Goal: Task Accomplishment & Management: Manage account settings

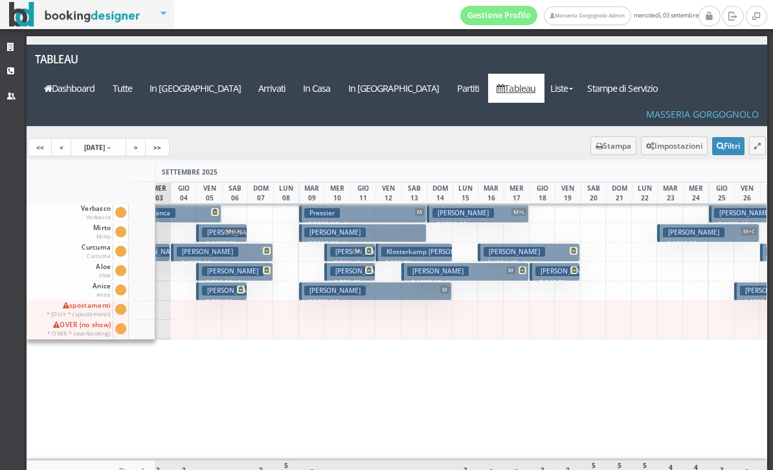
click at [347, 204] on button "Pressier M € 2092.50 5 notti 1 Adulto" at bounding box center [362, 213] width 127 height 19
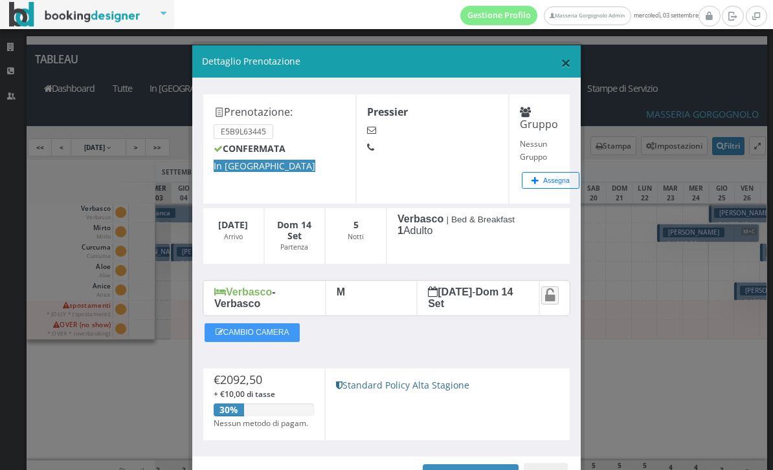
click at [560, 58] on span "×" at bounding box center [565, 62] width 10 height 25
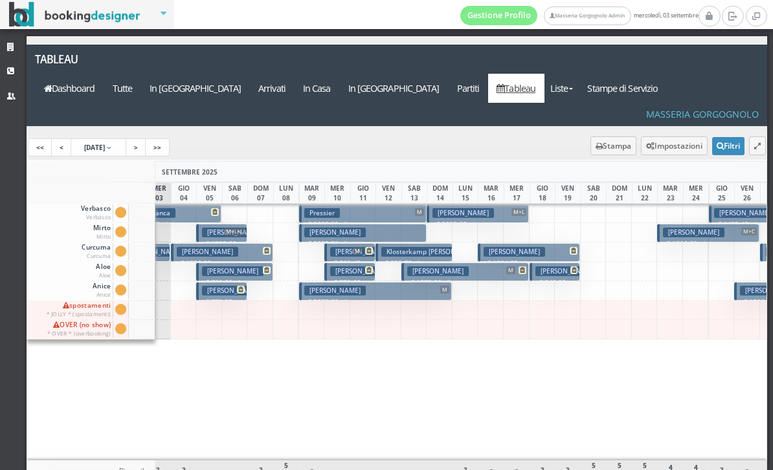
click at [360, 204] on button "Pressier M € 2092.50 5 notti 1 Adulto" at bounding box center [362, 213] width 127 height 19
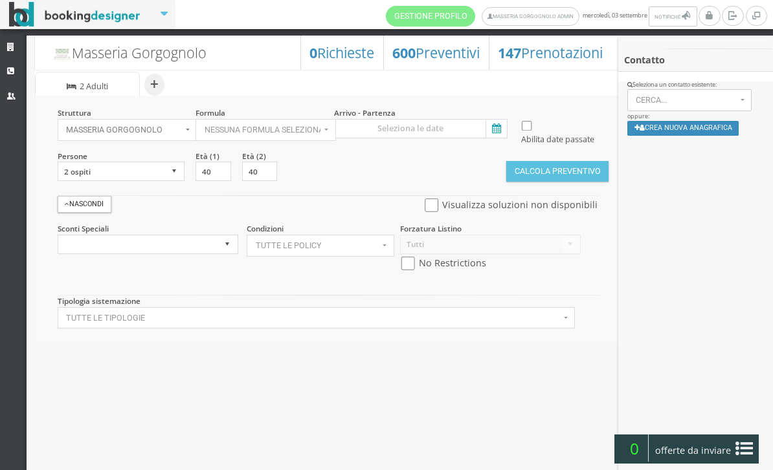
select select
click at [14, 42] on link "Strutture" at bounding box center [13, 47] width 27 height 23
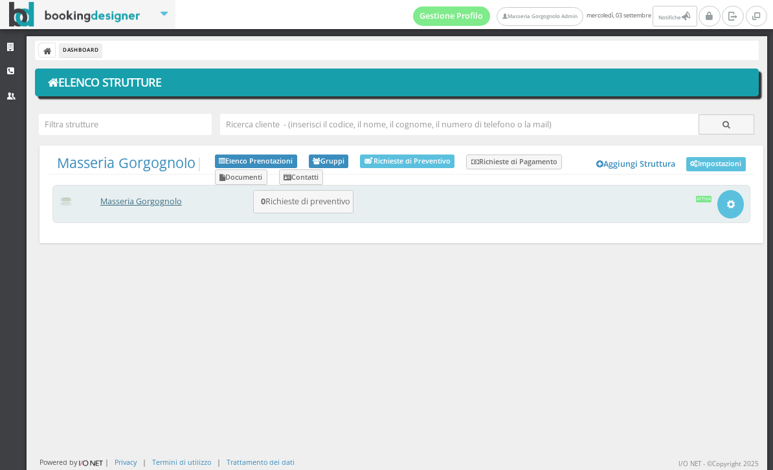
click at [173, 206] on link "Masseria Gorgognolo" at bounding box center [141, 201] width 82 height 11
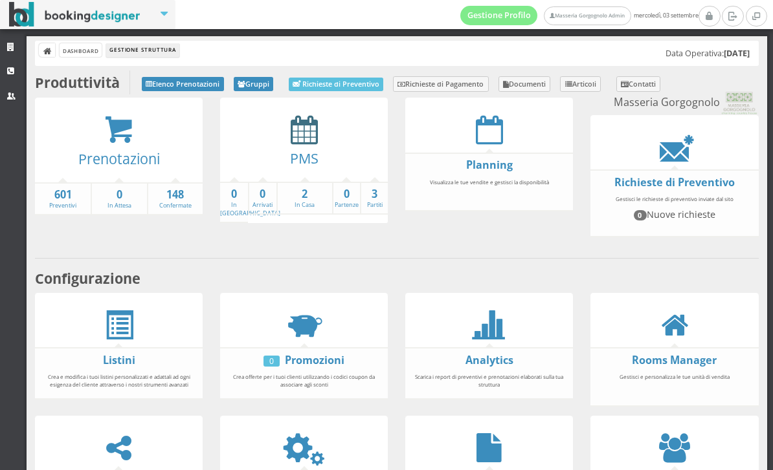
click at [311, 140] on icon at bounding box center [304, 129] width 27 height 29
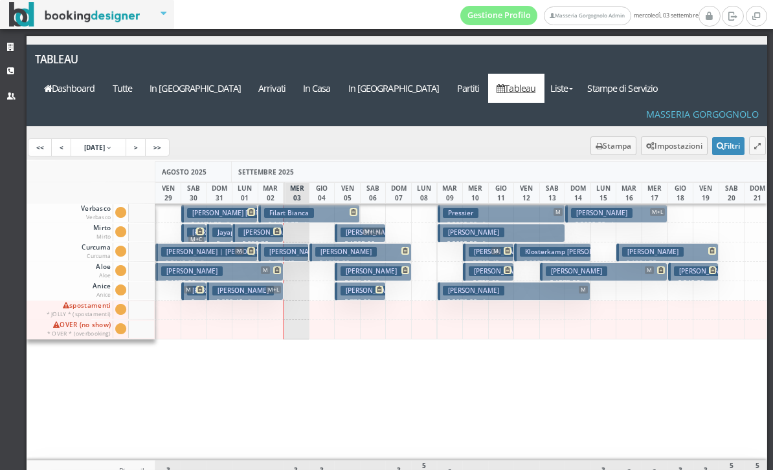
click at [501, 204] on button "Pressier M € 2092.50 5 notti 1 Adulto" at bounding box center [500, 213] width 127 height 19
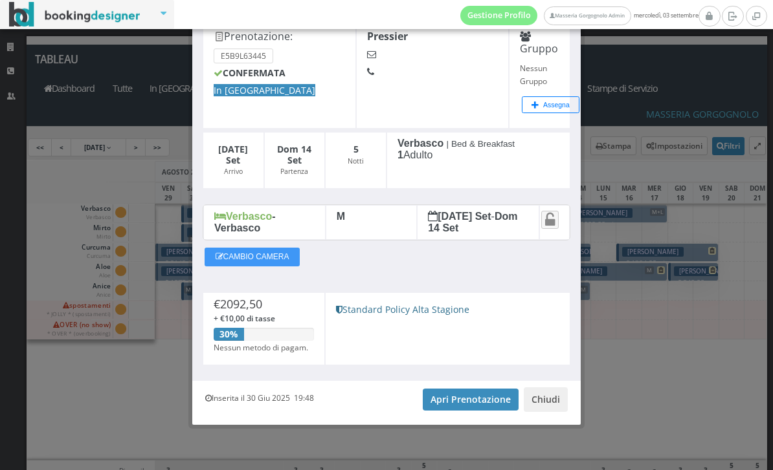
scroll to position [76, 0]
click at [463, 397] on link "Apri Prenotazione" at bounding box center [471, 400] width 96 height 22
click at [553, 401] on button "Chiudi" at bounding box center [545, 400] width 44 height 25
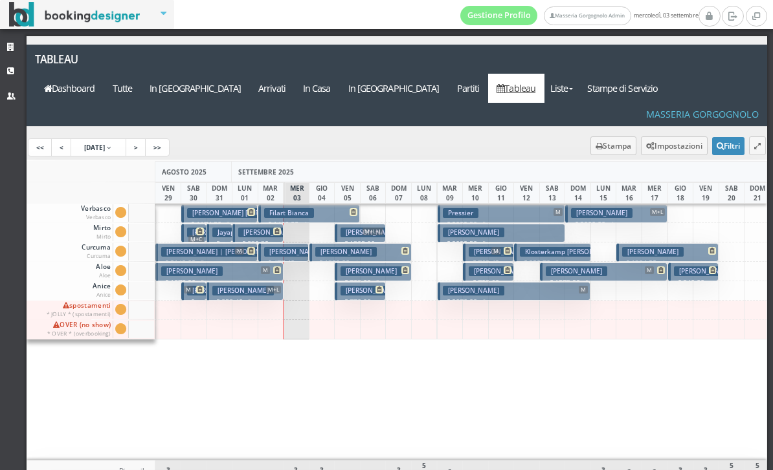
click at [544, 224] on button "Pressler Beth € 2092.50 5 notti 2 Adulti" at bounding box center [500, 233] width 127 height 19
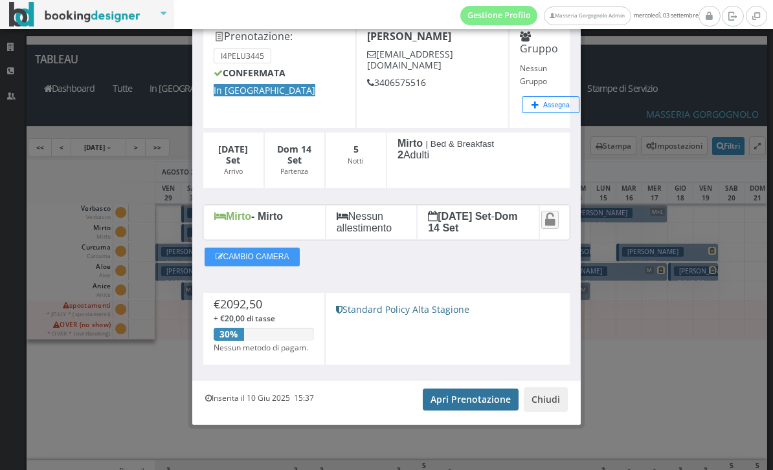
click at [467, 410] on link "Apri Prenotazione" at bounding box center [471, 400] width 96 height 22
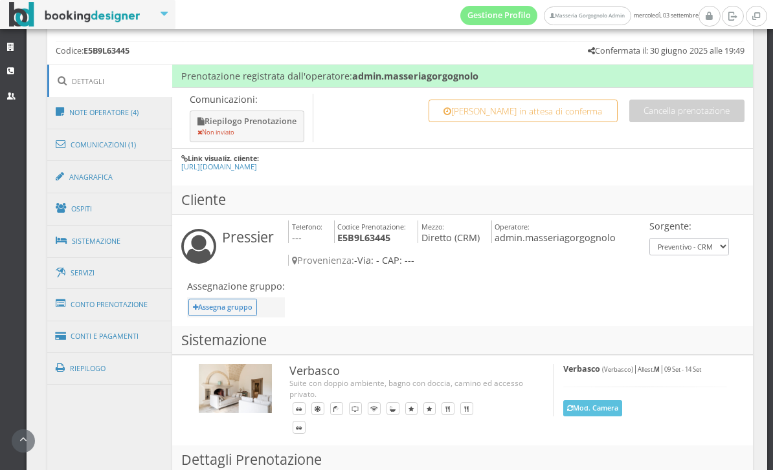
scroll to position [636, 0]
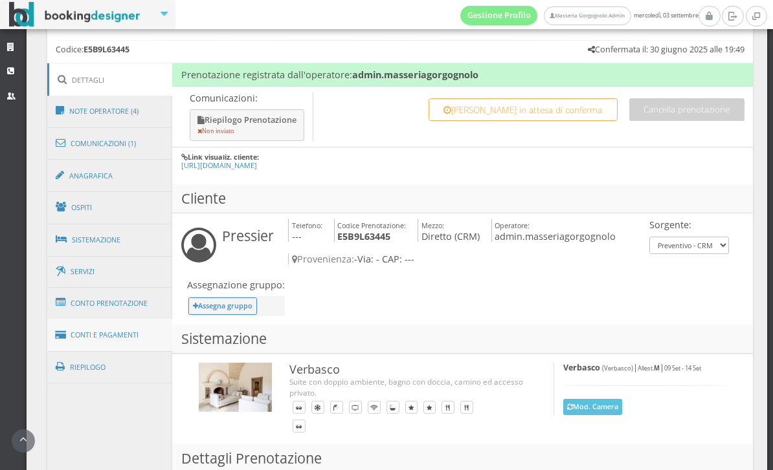
click at [146, 336] on link "Conti e Pagamenti" at bounding box center [110, 335] width 126 height 33
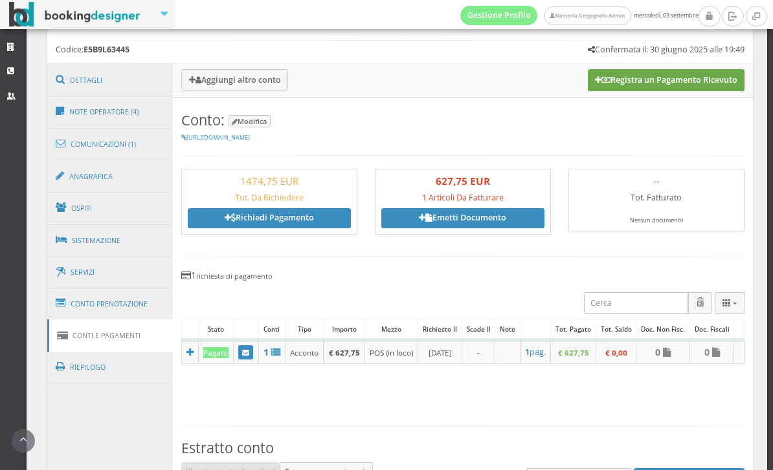
click at [661, 89] on button "Registra un Pagamento Ricevuto" at bounding box center [666, 80] width 157 height 22
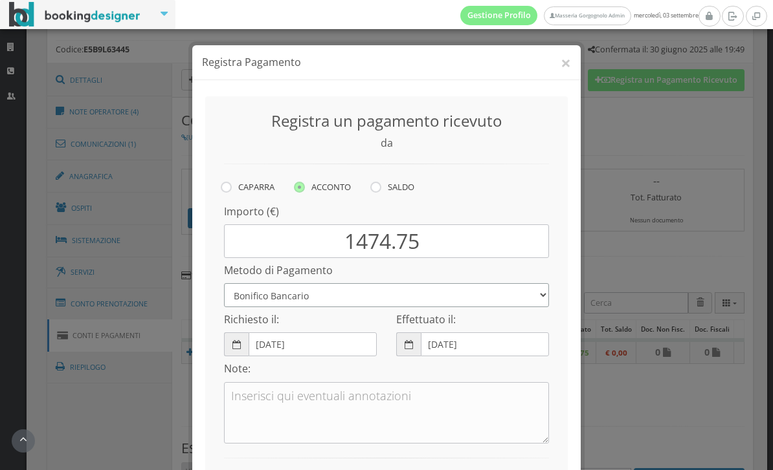
click at [527, 299] on select "Bonifico Bancario Carta di Credito Pay By Link Contanti Assegno Bancario Assegn…" at bounding box center [386, 295] width 325 height 24
select select "2317"
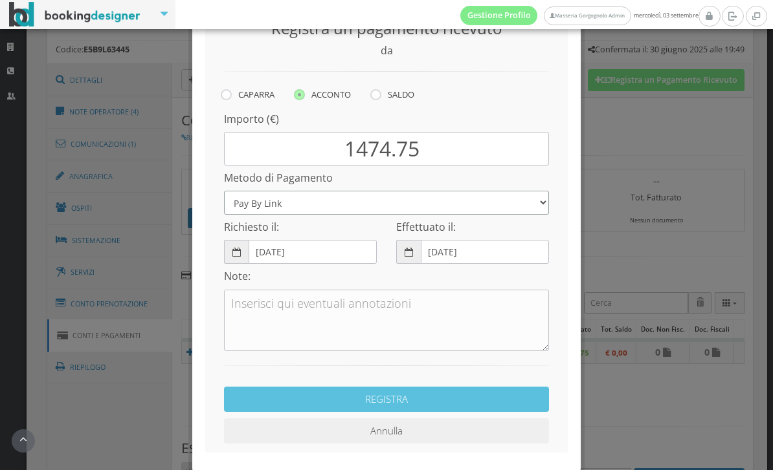
scroll to position [94, 0]
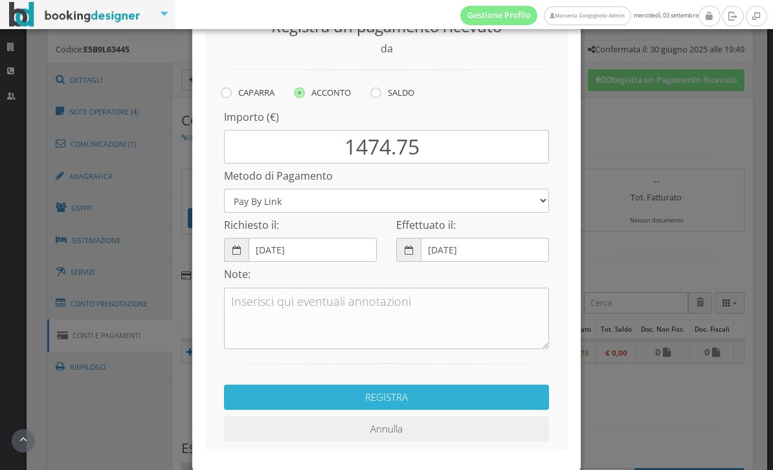
click at [421, 406] on button "REGISTRA" at bounding box center [386, 397] width 325 height 25
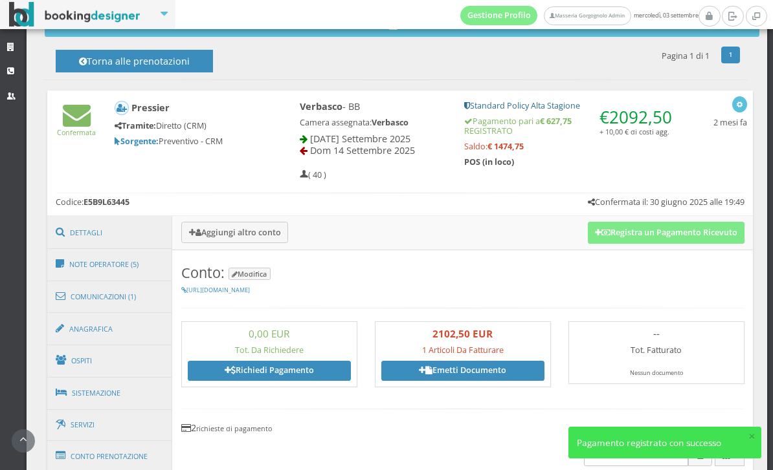
scroll to position [386, 0]
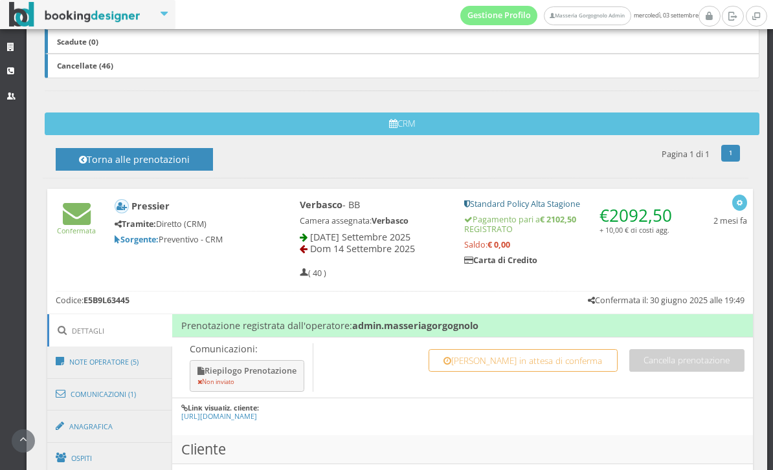
scroll to position [358, 0]
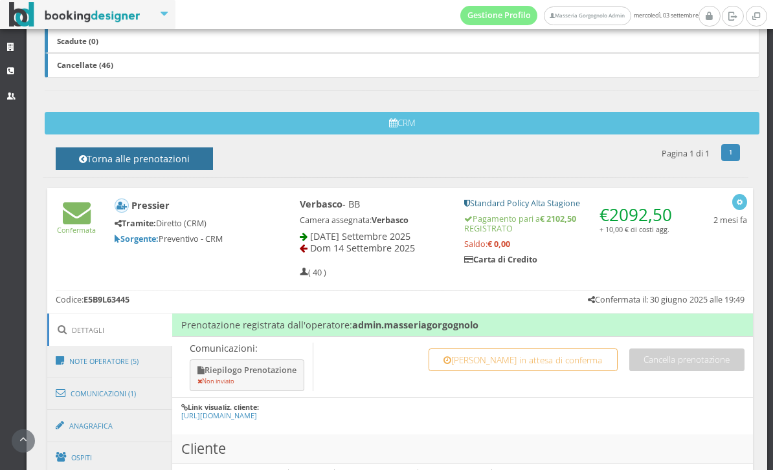
click at [162, 154] on h4 "Torna alle prenotazioni" at bounding box center [134, 163] width 128 height 20
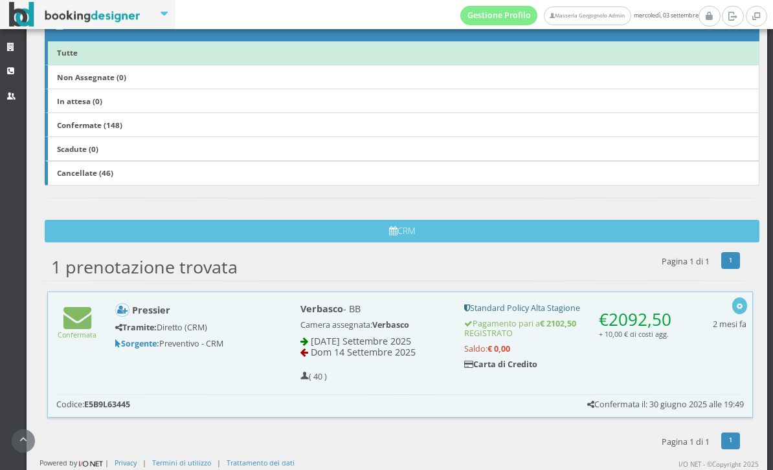
scroll to position [239, 0]
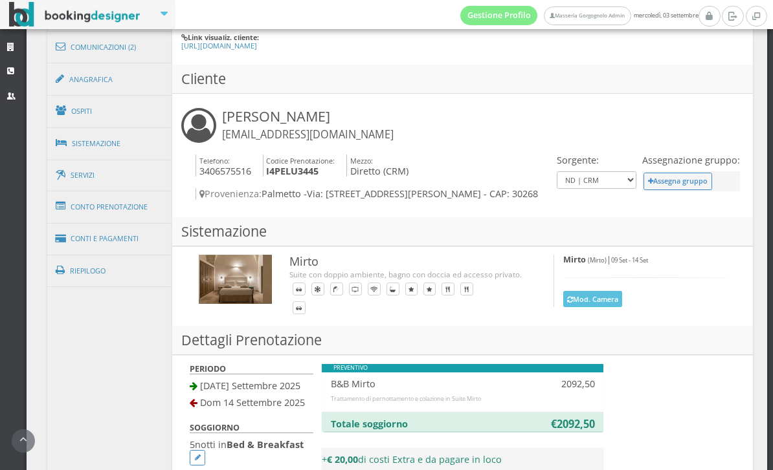
scroll to position [626, 0]
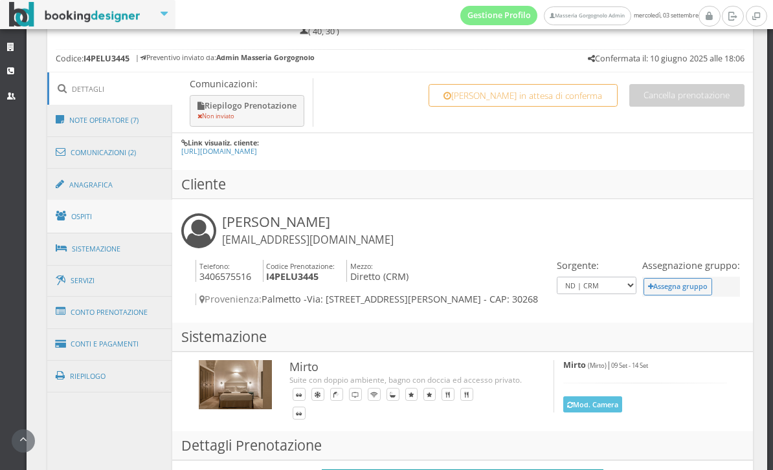
click at [121, 225] on link "Ospiti" at bounding box center [110, 217] width 126 height 34
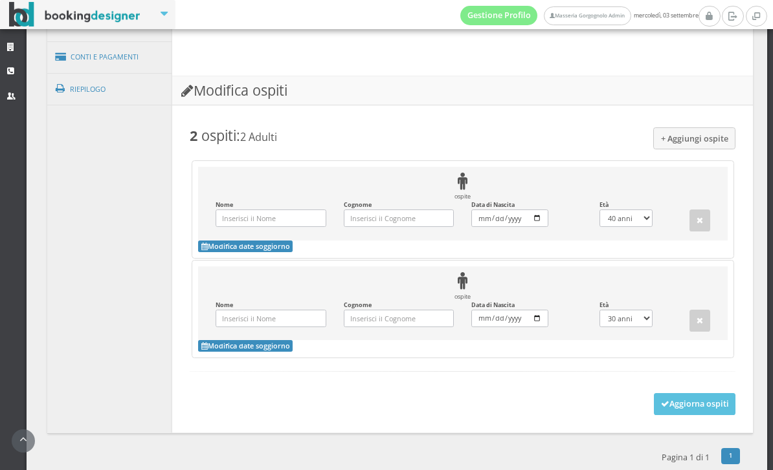
scroll to position [962, 0]
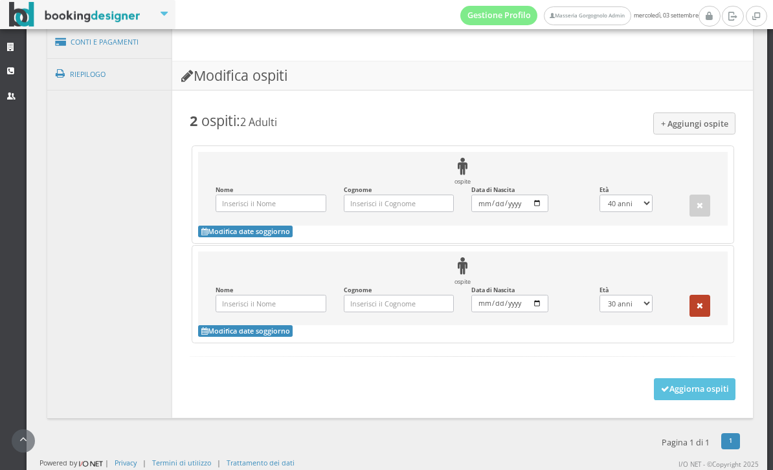
click at [705, 317] on button "button" at bounding box center [699, 306] width 21 height 22
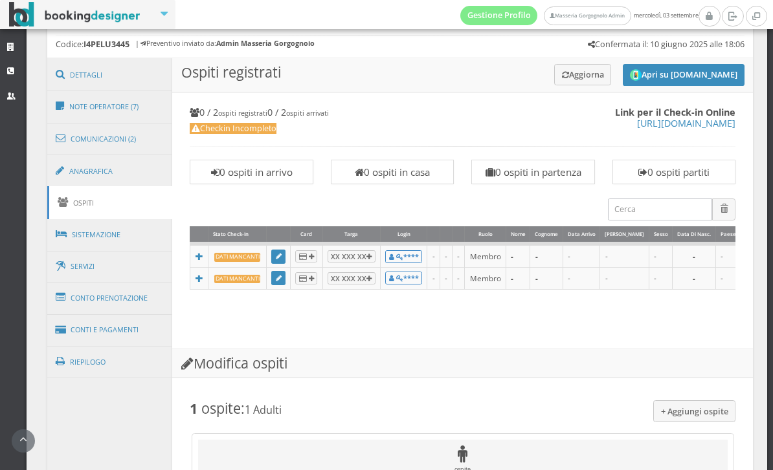
scroll to position [639, 0]
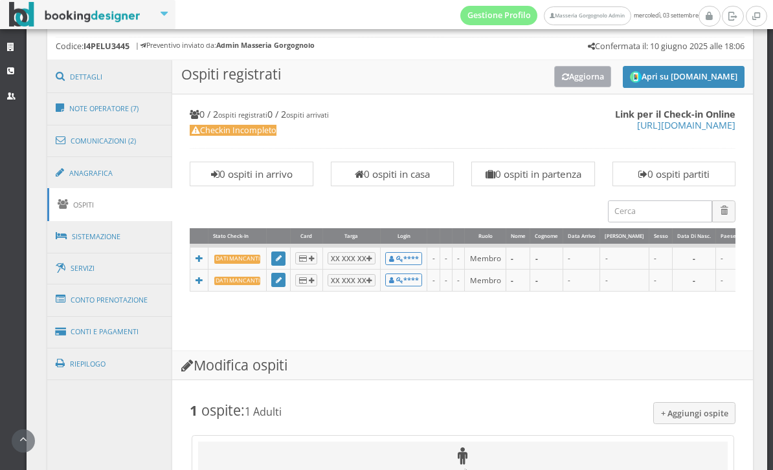
click at [582, 83] on button "Aggiorna" at bounding box center [583, 76] width 58 height 21
click at [129, 341] on link "Conti e Pagamenti" at bounding box center [110, 332] width 126 height 33
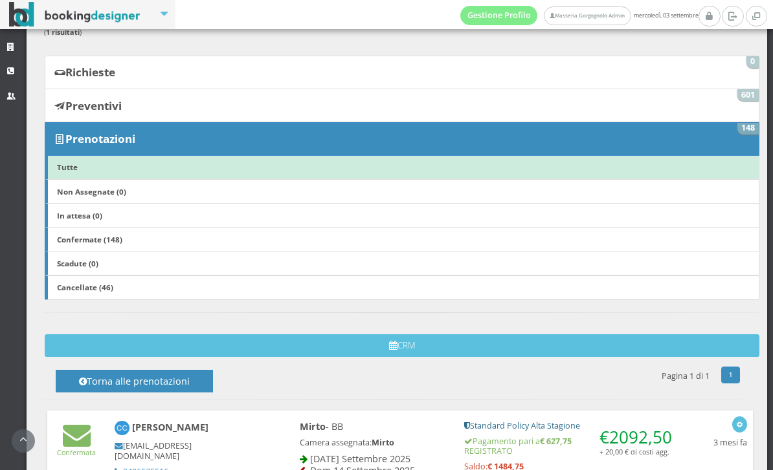
scroll to position [391, 0]
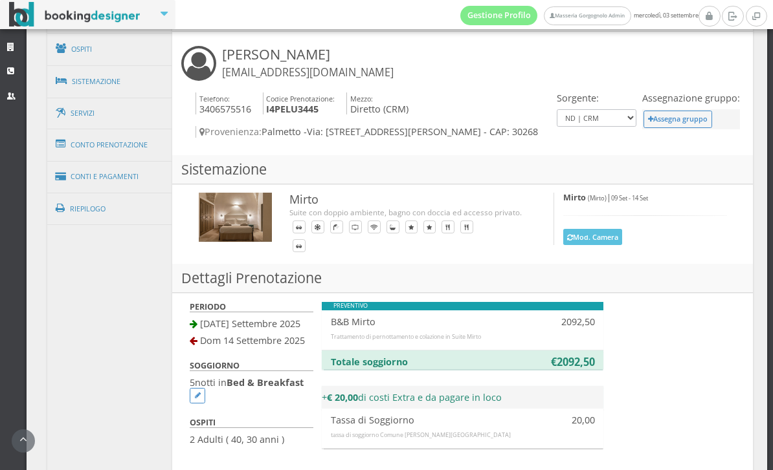
scroll to position [813, 0]
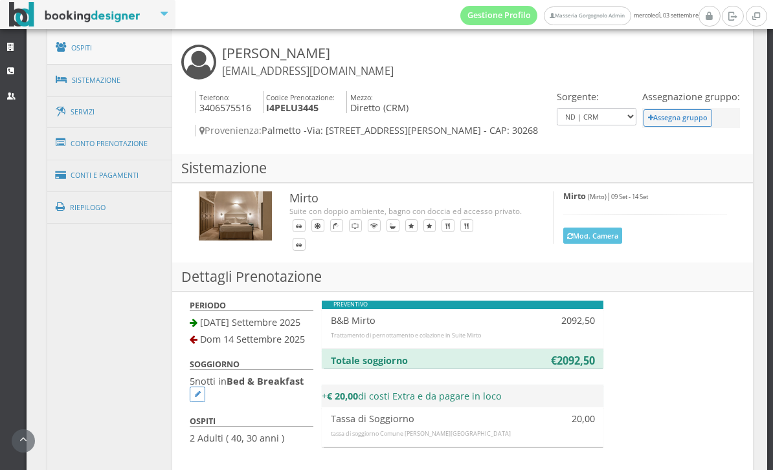
click at [126, 56] on link "Ospiti" at bounding box center [110, 48] width 126 height 34
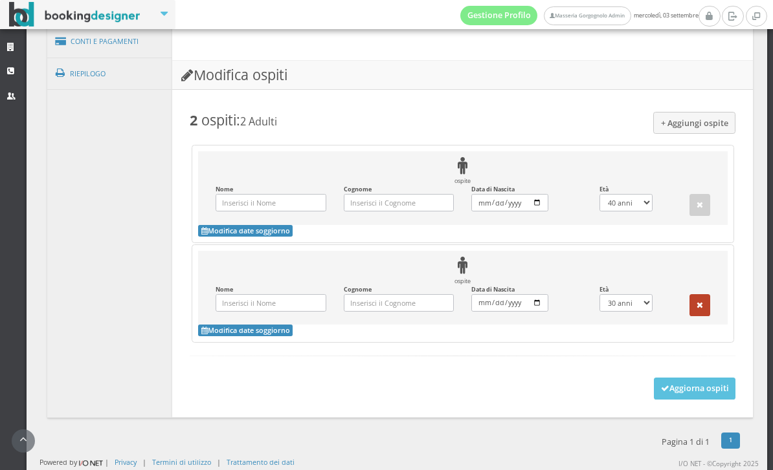
click at [702, 302] on icon "button" at bounding box center [699, 306] width 6 height 8
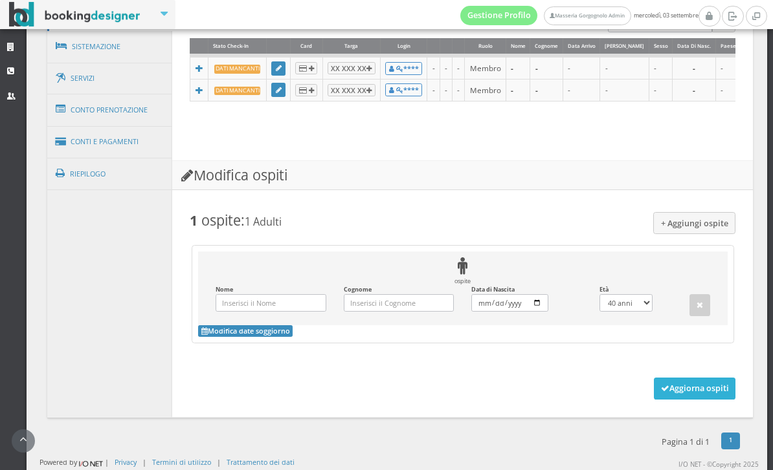
click at [685, 382] on button "Aggiorna ospiti" at bounding box center [695, 389] width 82 height 22
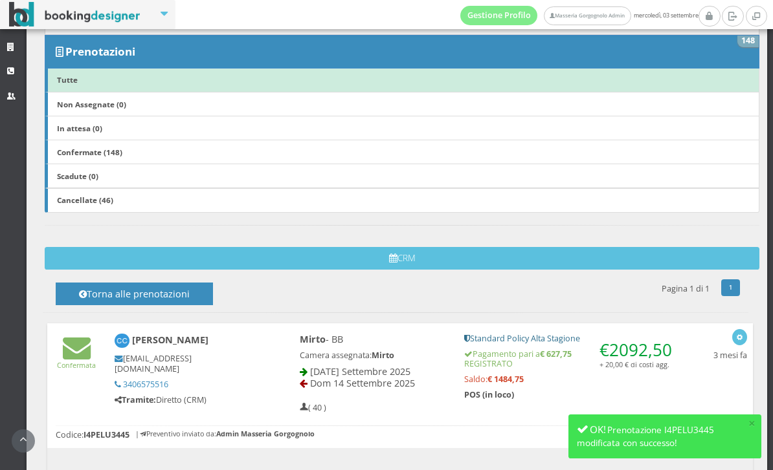
scroll to position [325, 0]
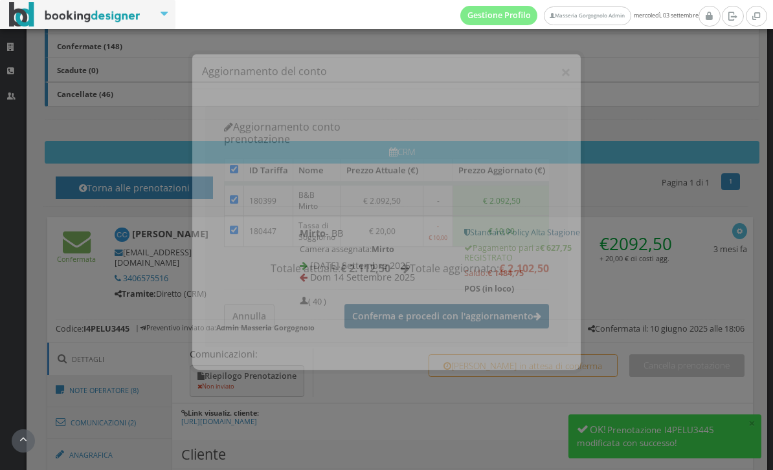
click at [398, 297] on button "Conferma e procedi con l'aggiornamento" at bounding box center [446, 307] width 204 height 25
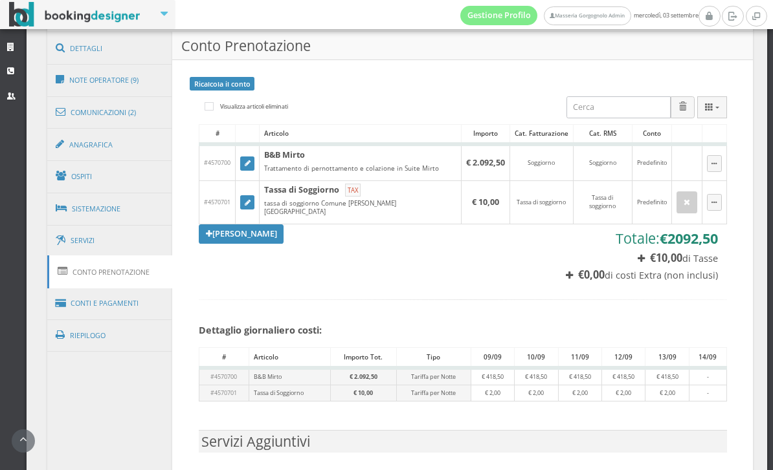
scroll to position [669, 0]
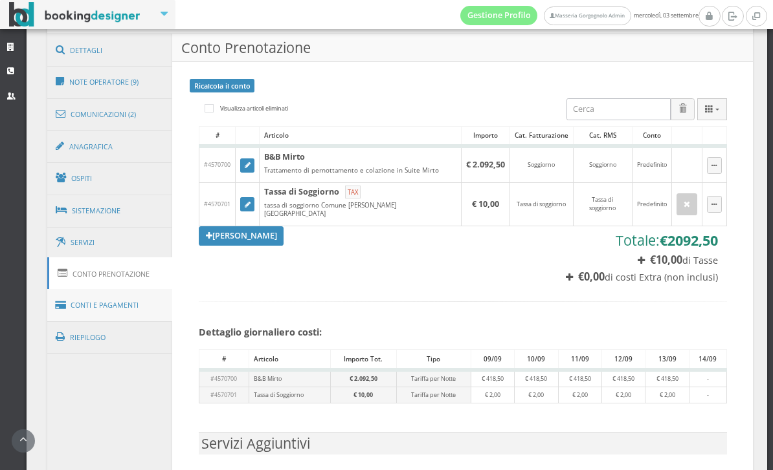
click at [140, 313] on link "Conti e Pagamenti" at bounding box center [110, 305] width 126 height 33
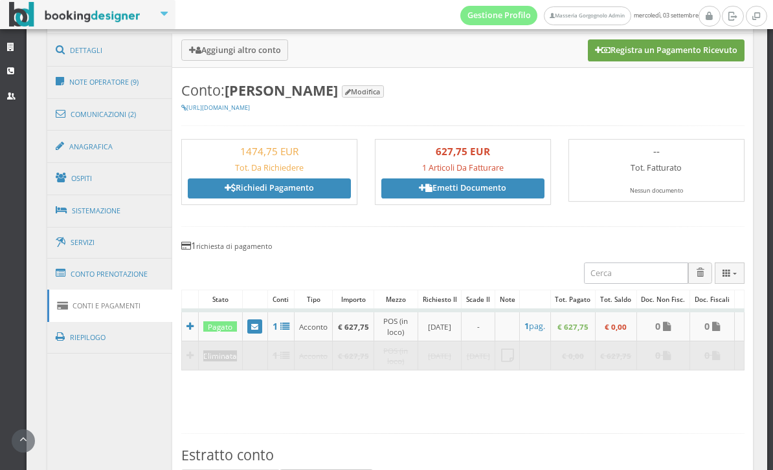
click at [677, 61] on button "Registra un Pagamento Ricevuto" at bounding box center [666, 50] width 157 height 22
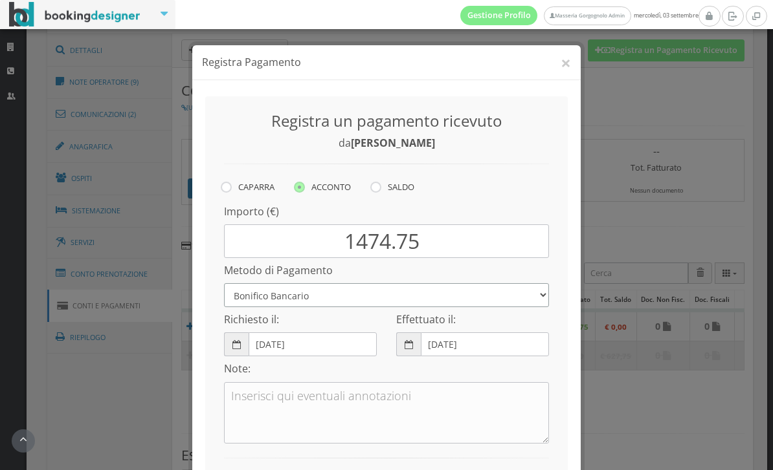
click at [439, 296] on select "Bonifico Bancario Carta di Credito Pay By Link Contanti Assegno Bancario Assegn…" at bounding box center [386, 295] width 325 height 24
select select "2317"
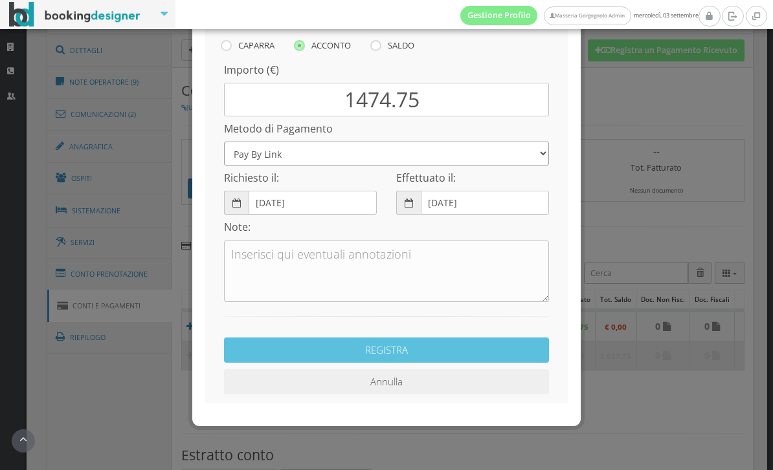
scroll to position [141, 0]
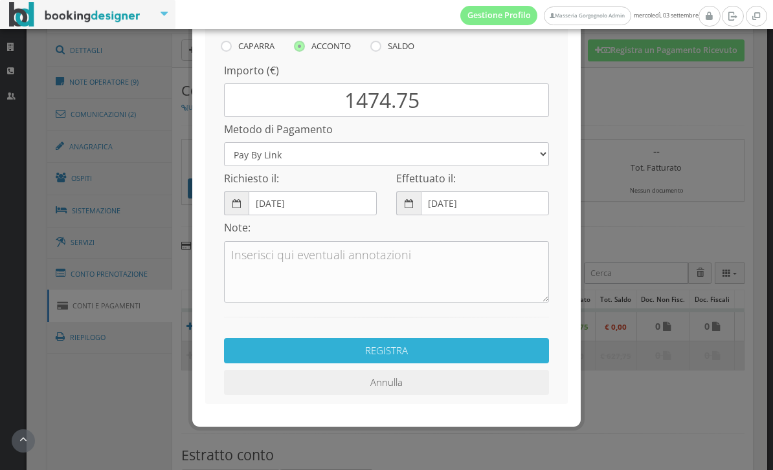
click at [438, 353] on button "REGISTRA" at bounding box center [386, 350] width 325 height 25
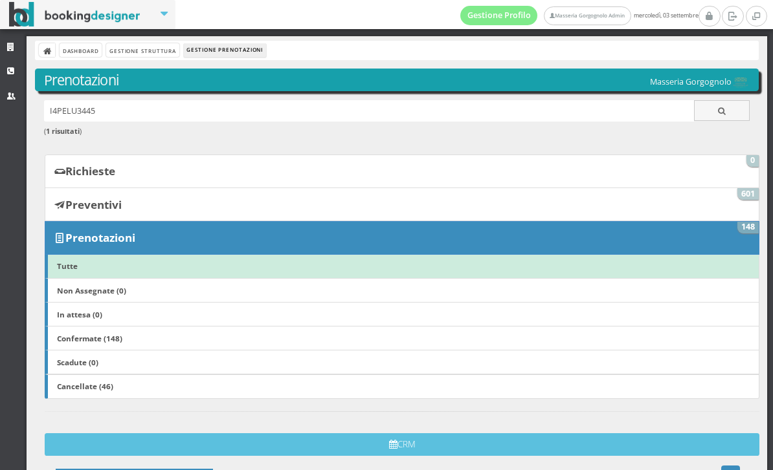
scroll to position [0, 0]
click at [54, 50] on link at bounding box center [47, 50] width 16 height 14
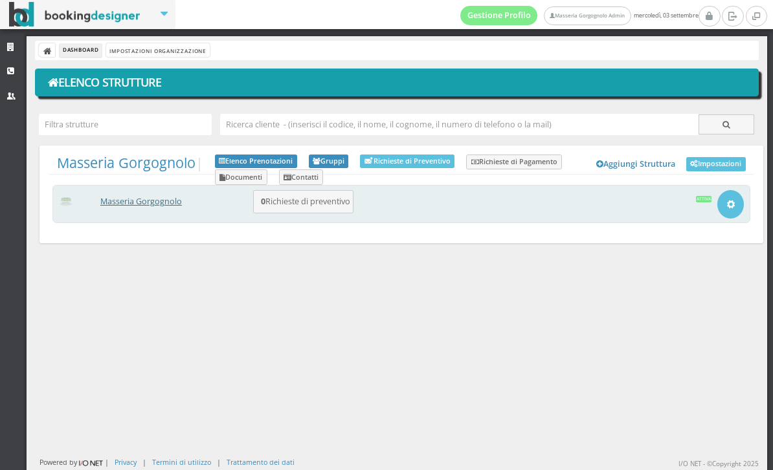
click at [158, 203] on link "Masseria Gorgognolo" at bounding box center [141, 201] width 82 height 11
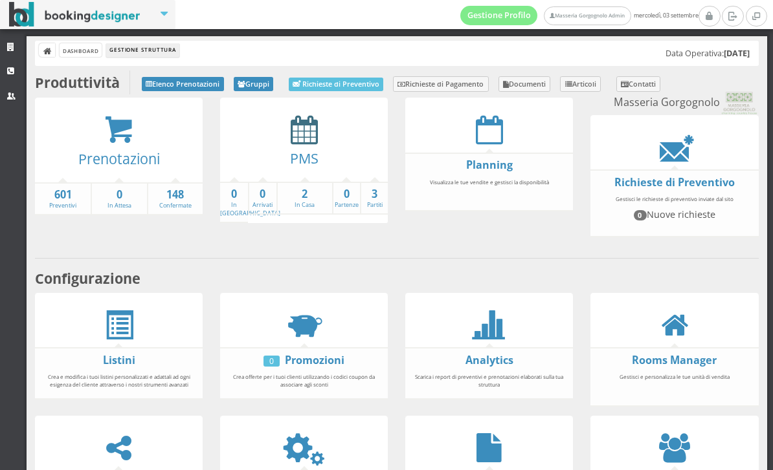
click at [311, 135] on icon at bounding box center [304, 129] width 27 height 29
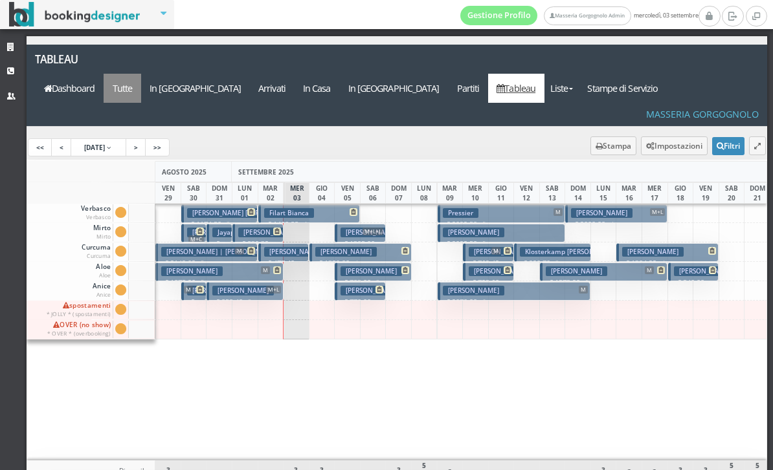
click at [141, 74] on a=pms-all"] "Tutte" at bounding box center [123, 88] width 38 height 29
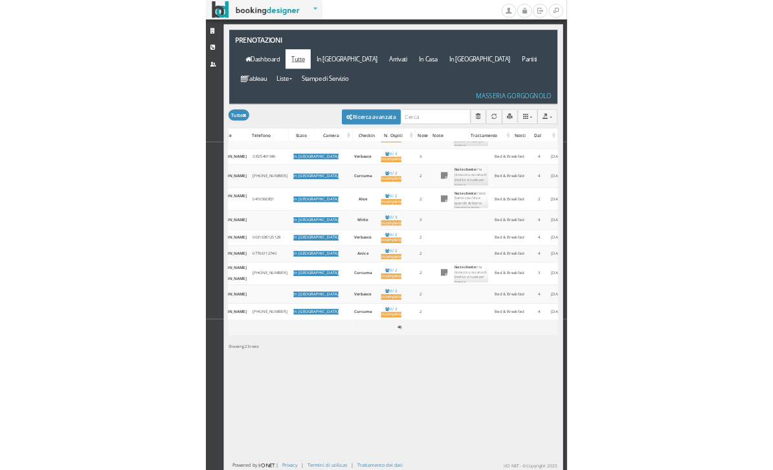
scroll to position [0, 234]
